Goal: Check status

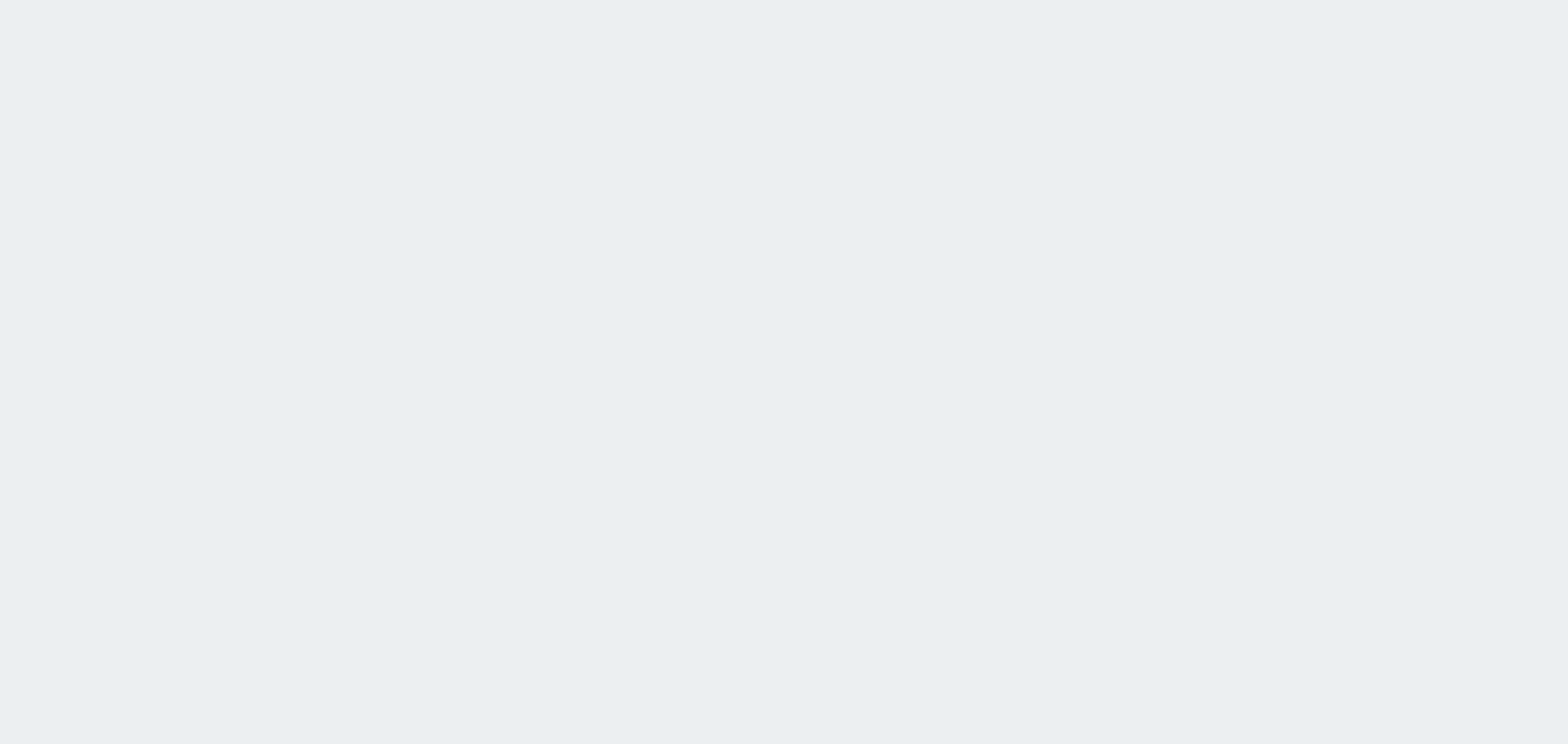
click at [1298, 0] on html at bounding box center [784, 0] width 1568 height 0
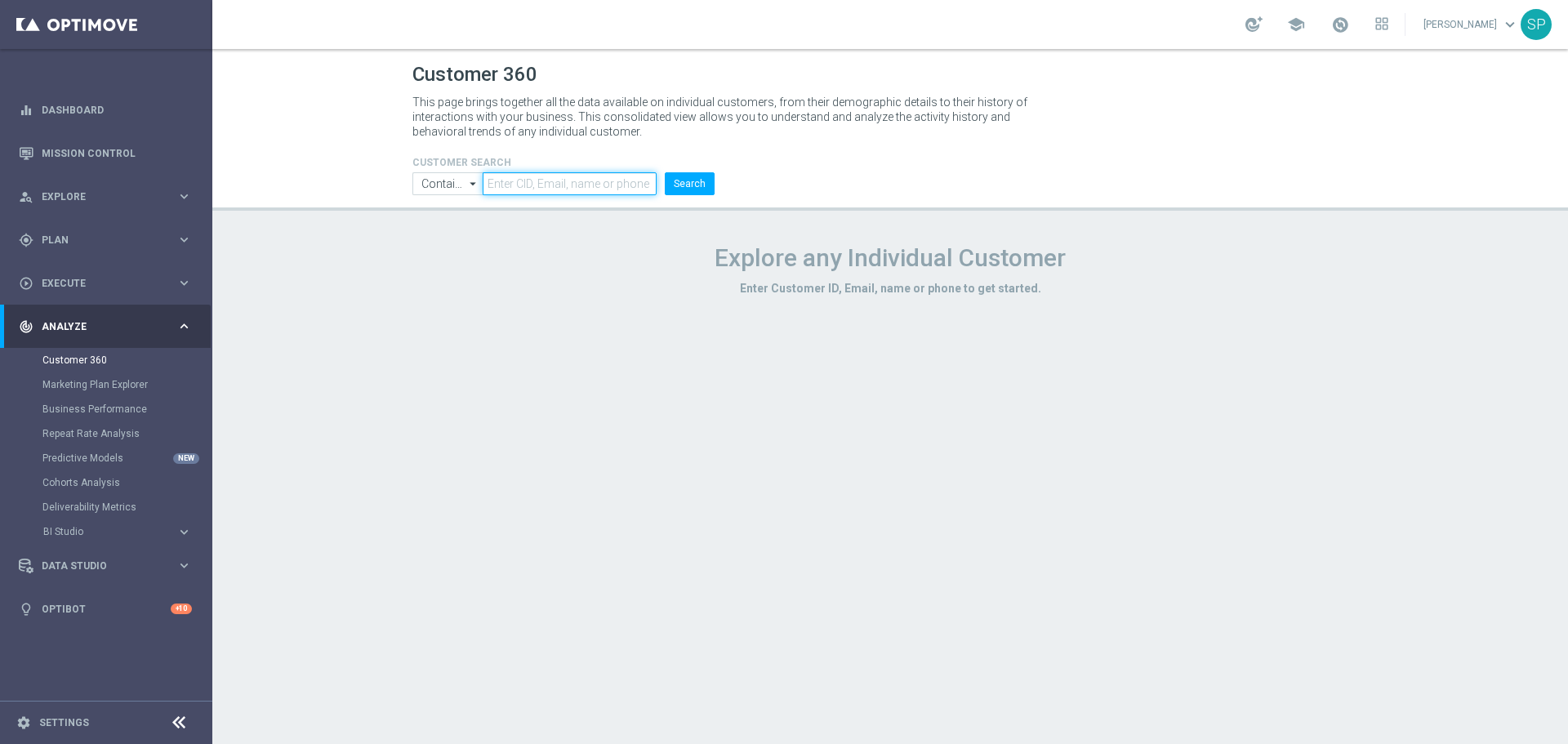
paste input "1438153"
type input "1438153"
click at [704, 185] on button "Search" at bounding box center [689, 184] width 50 height 23
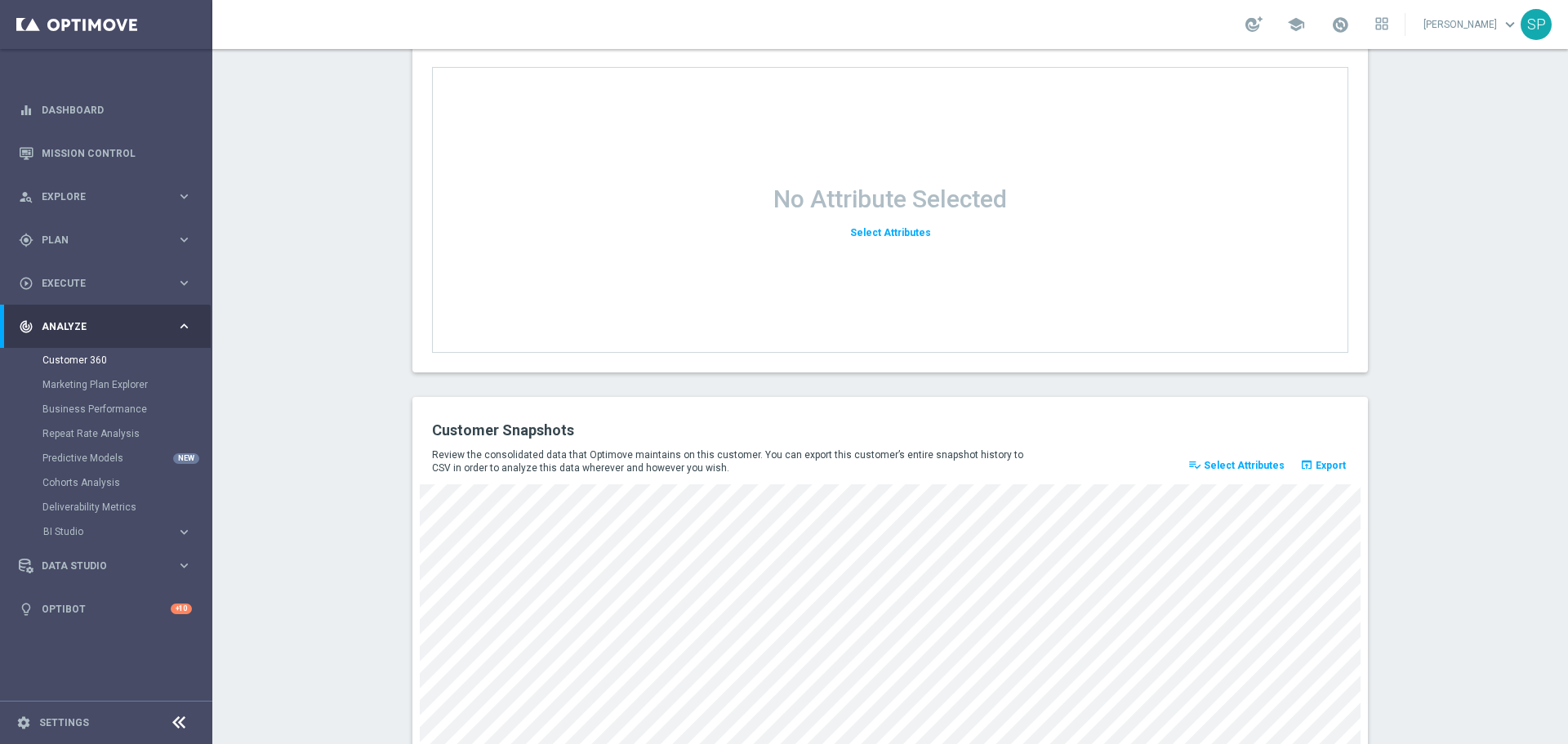
scroll to position [2089, 0]
